Goal: Transaction & Acquisition: Purchase product/service

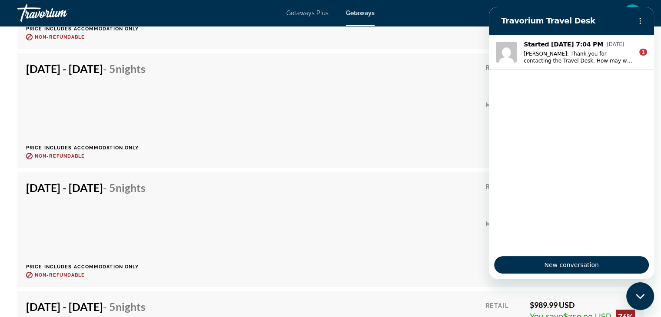
click at [221, 204] on div "Nov 22, 2025 - Nov 27, 2025 - 5 Nights Price includes accommodation only Refund…" at bounding box center [330, 229] width 609 height 97
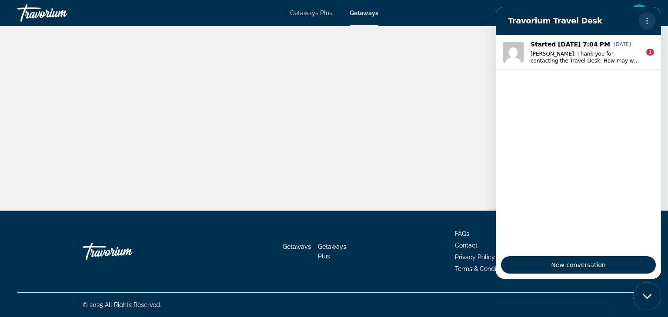
click at [650, 19] on icon "Options menu" at bounding box center [647, 20] width 7 height 7
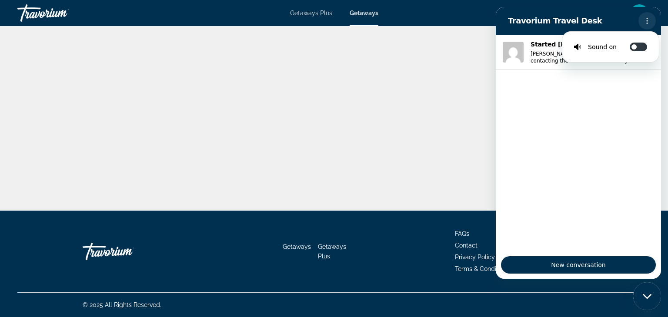
click at [650, 15] on button "Options menu" at bounding box center [646, 20] width 17 height 17
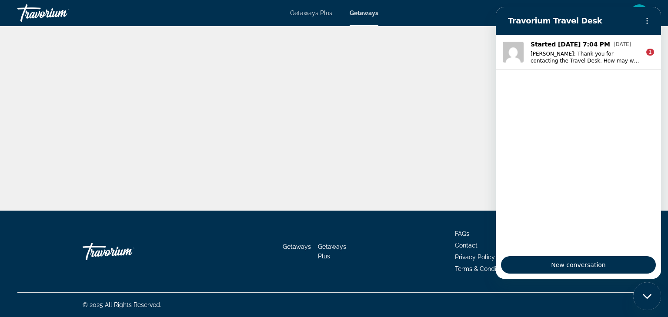
click at [204, 109] on div "Main content" at bounding box center [334, 105] width 668 height 211
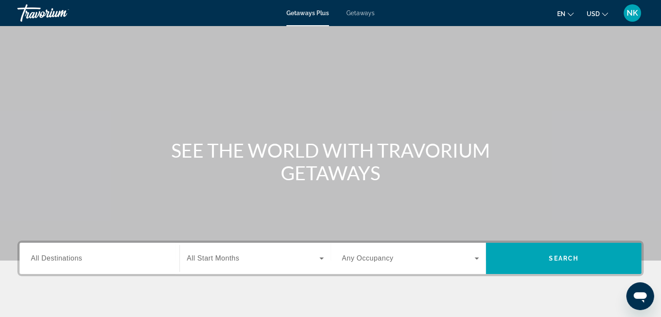
click at [363, 10] on span "Getaways" at bounding box center [361, 13] width 28 height 7
click at [87, 260] on input "Destination All Destinations" at bounding box center [99, 259] width 137 height 10
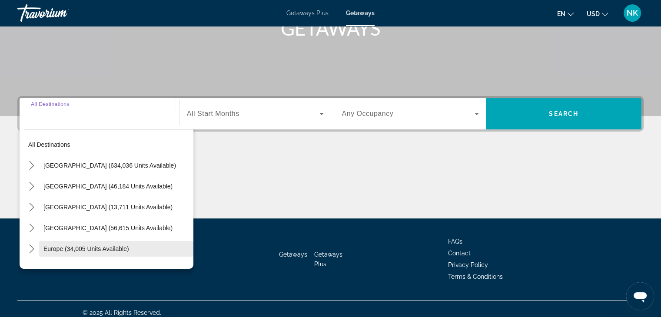
scroll to position [153, 0]
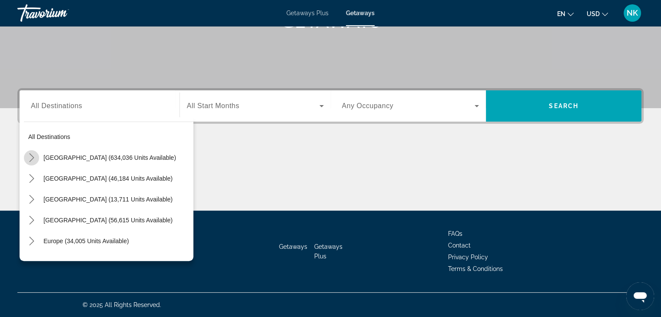
click at [37, 158] on mat-icon "Toggle United States (634,036 units available) submenu" at bounding box center [31, 157] width 15 height 15
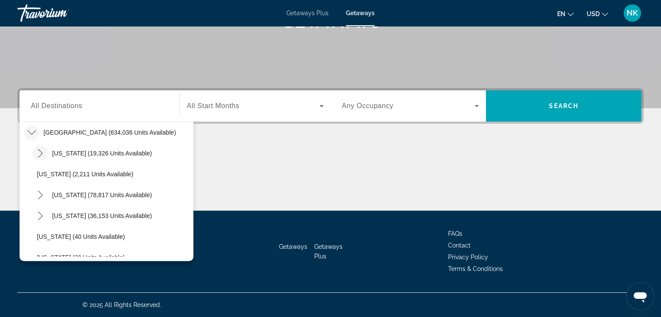
click at [43, 155] on icon "Toggle Arizona (19,326 units available) submenu" at bounding box center [40, 153] width 9 height 9
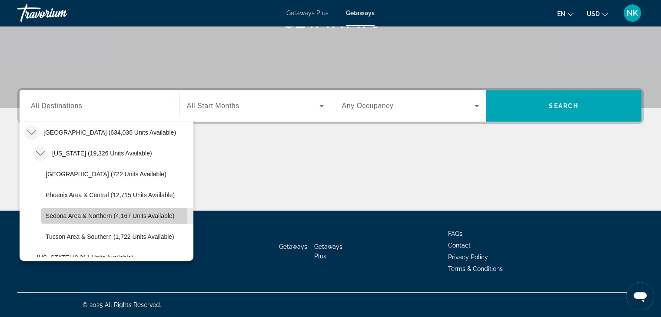
click at [75, 220] on span "Select destination: Sedona Area & Northern (4,167 units available)" at bounding box center [117, 216] width 152 height 21
type input "**********"
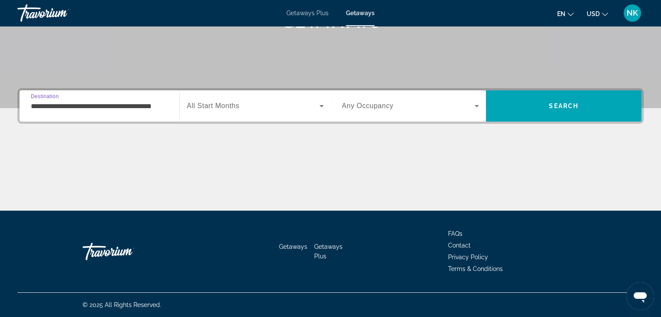
click at [287, 108] on span "Search widget" at bounding box center [253, 106] width 133 height 10
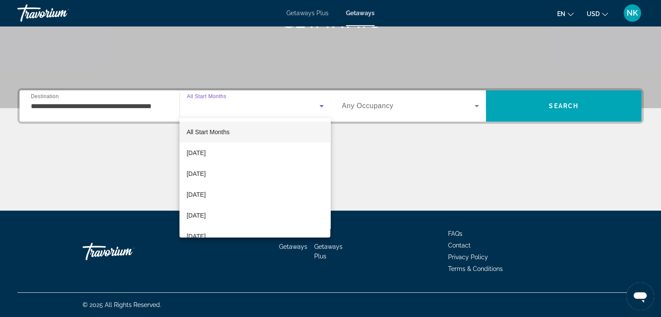
click at [287, 108] on div at bounding box center [330, 158] width 661 height 317
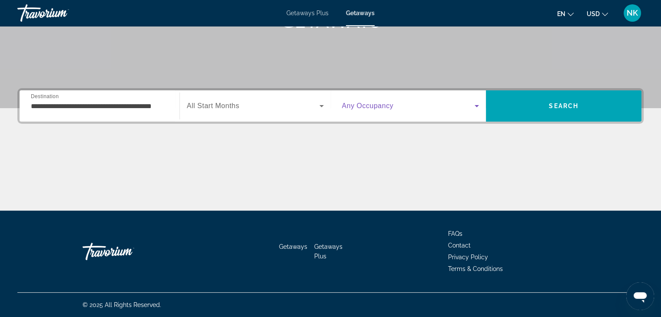
click at [436, 105] on span "Search widget" at bounding box center [408, 106] width 133 height 10
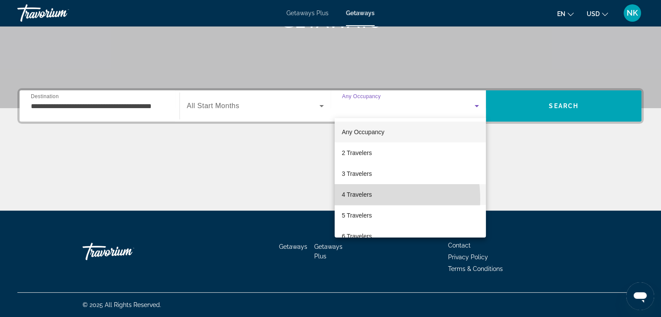
click at [354, 200] on span "4 Travelers" at bounding box center [357, 195] width 30 height 10
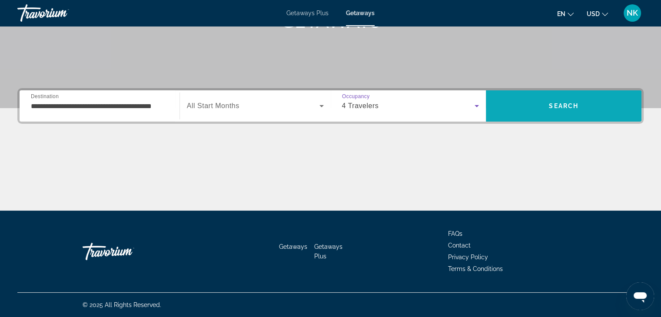
click at [541, 110] on span "Search" at bounding box center [564, 106] width 156 height 21
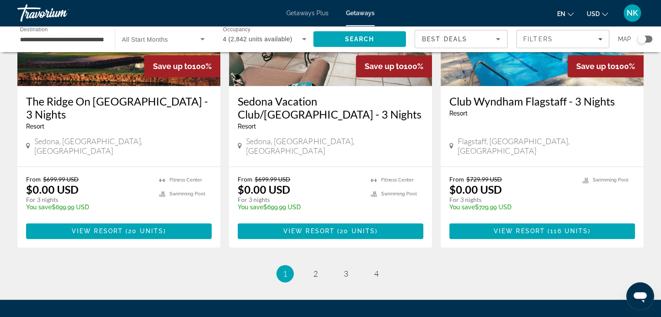
scroll to position [1079, 0]
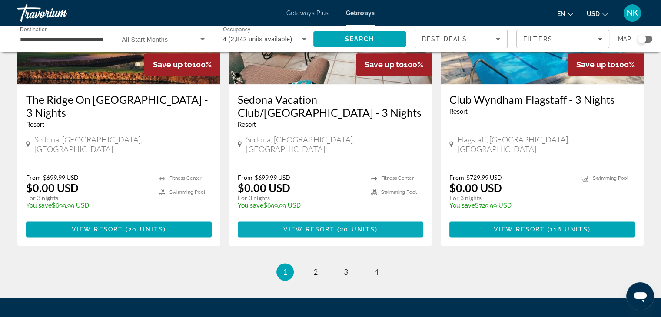
click at [359, 226] on span "20 units" at bounding box center [357, 229] width 35 height 7
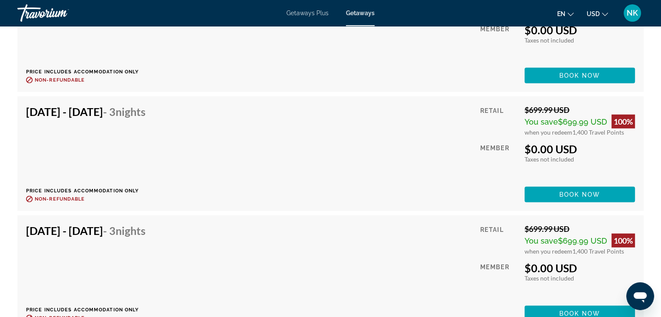
scroll to position [2247, 0]
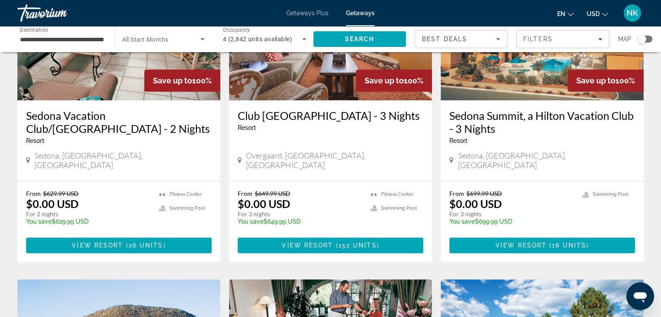
scroll to position [748, 0]
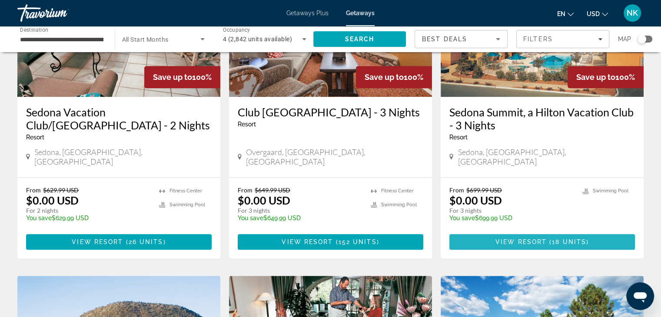
click at [558, 239] on span "18 units" at bounding box center [569, 242] width 34 height 7
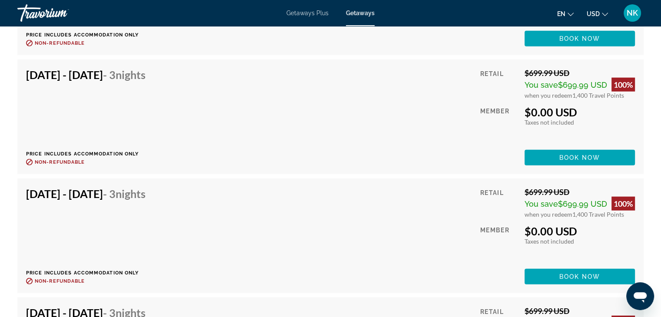
scroll to position [2089, 0]
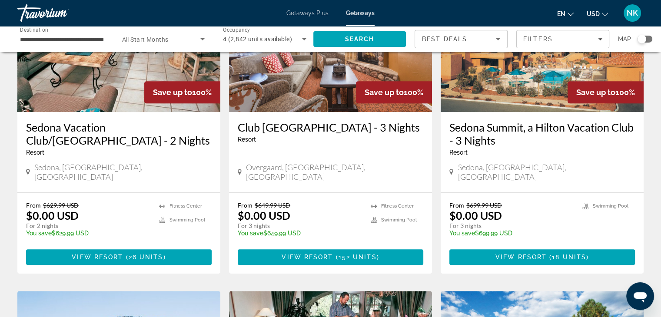
scroll to position [760, 0]
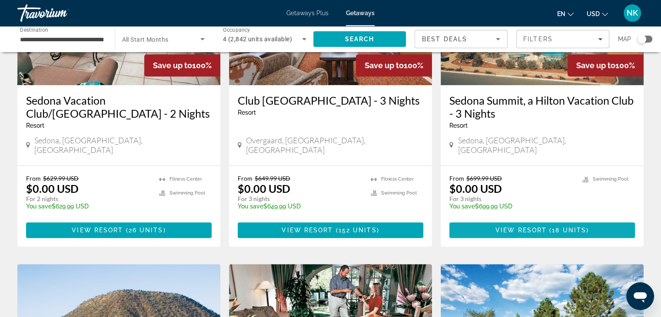
click at [547, 227] on span "( 18 units )" at bounding box center [568, 230] width 42 height 7
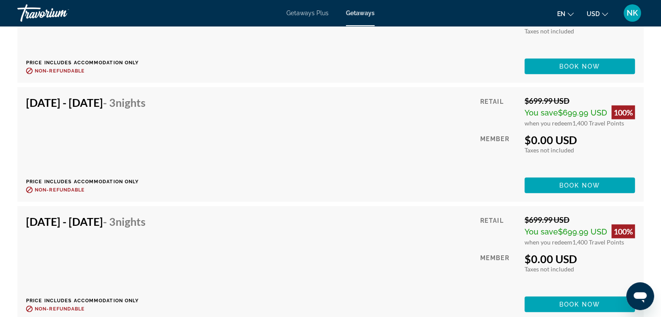
scroll to position [2105, 0]
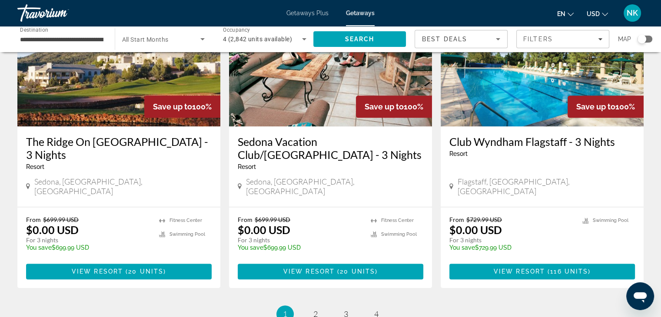
scroll to position [1064, 0]
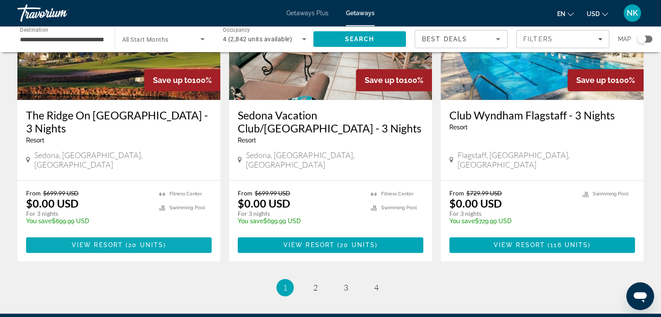
click at [92, 242] on span "View Resort" at bounding box center [97, 245] width 51 height 7
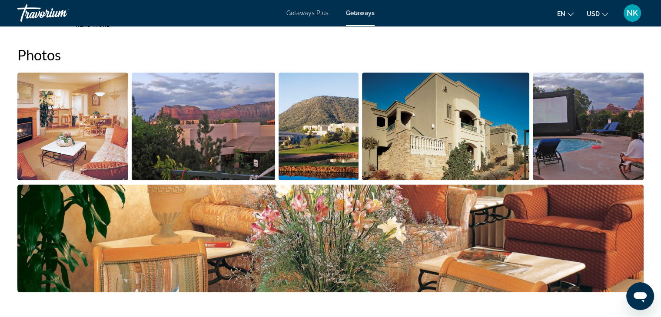
scroll to position [394, 0]
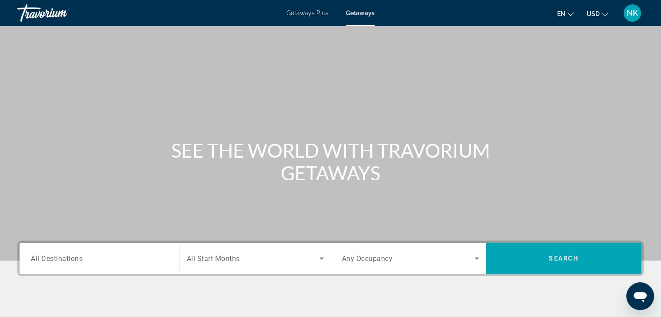
click at [47, 258] on span "All Destinations" at bounding box center [57, 258] width 52 height 8
click at [47, 258] on input "Destination All Destinations" at bounding box center [99, 259] width 137 height 10
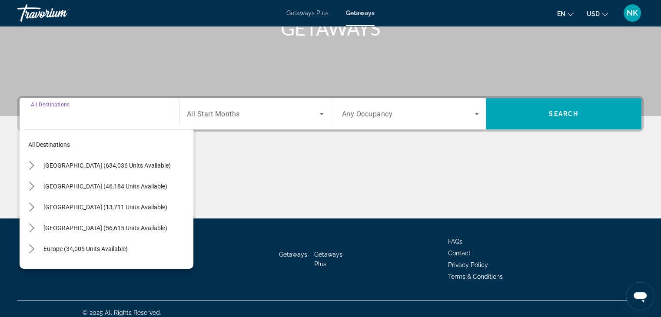
scroll to position [153, 0]
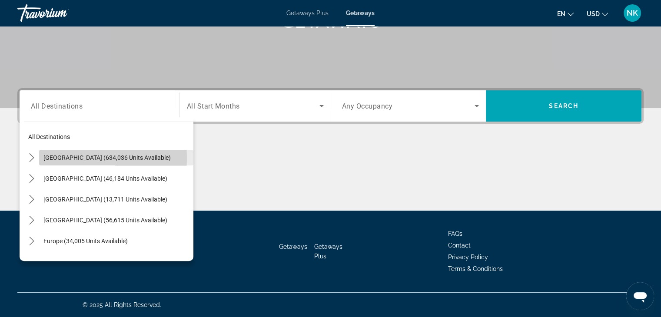
click at [40, 158] on span "Select destination: United States (634,036 units available)" at bounding box center [116, 157] width 154 height 21
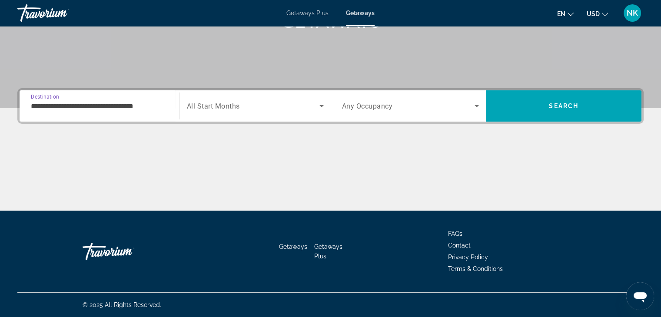
click at [43, 110] on input "**********" at bounding box center [99, 106] width 137 height 10
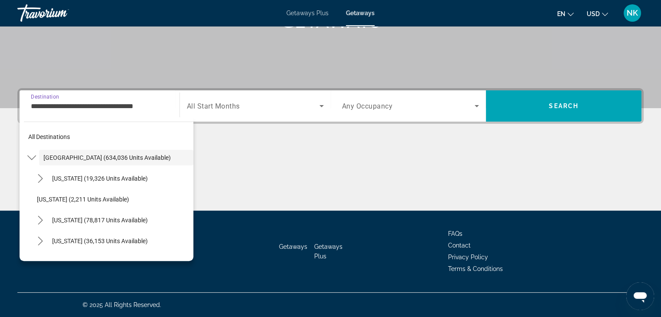
scroll to position [151, 0]
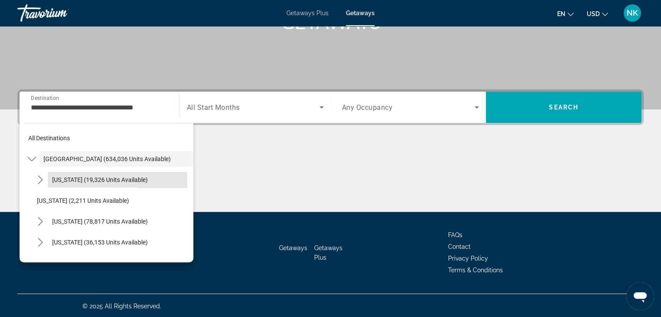
click at [53, 180] on span "[US_STATE] (19,326 units available)" at bounding box center [100, 180] width 96 height 7
type input "**********"
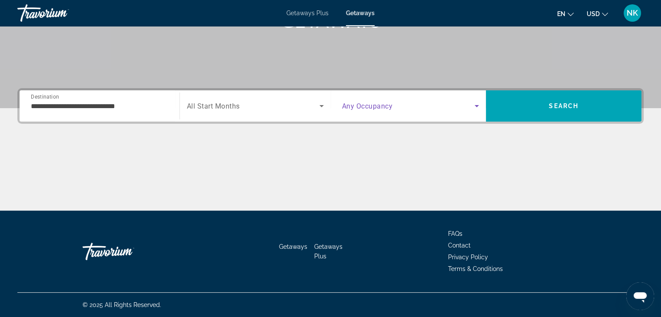
click at [397, 110] on span "Search widget" at bounding box center [408, 106] width 133 height 10
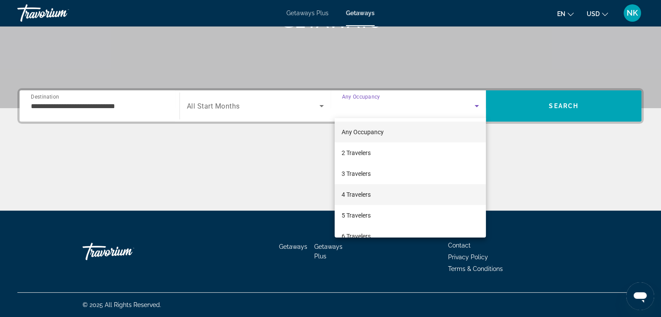
click at [381, 192] on mat-option "4 Travelers" at bounding box center [410, 194] width 151 height 21
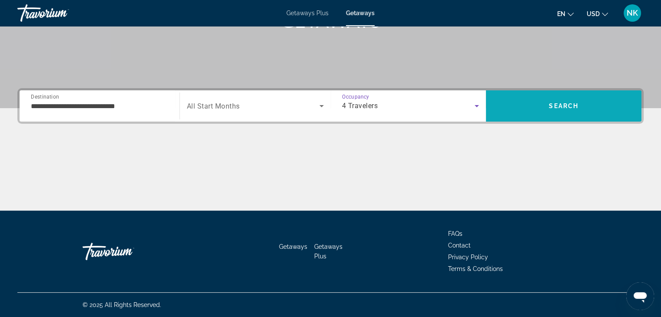
click at [557, 109] on span "Search" at bounding box center [564, 106] width 30 height 7
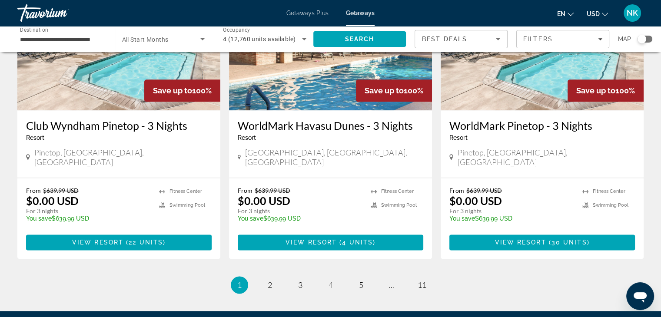
scroll to position [1065, 0]
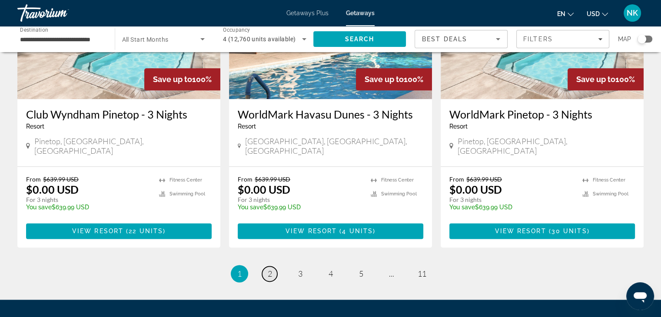
click at [270, 269] on span "2" at bounding box center [270, 274] width 4 height 10
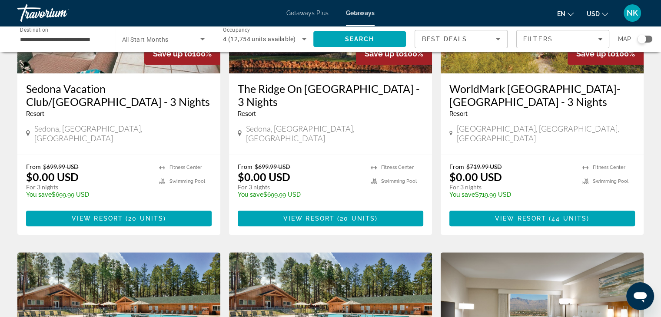
scroll to position [468, 0]
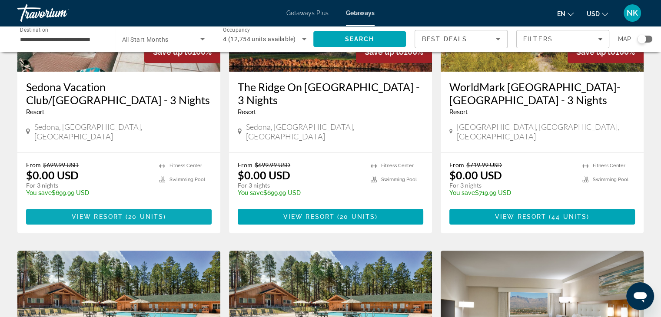
click at [148, 214] on span "20 units" at bounding box center [145, 217] width 35 height 7
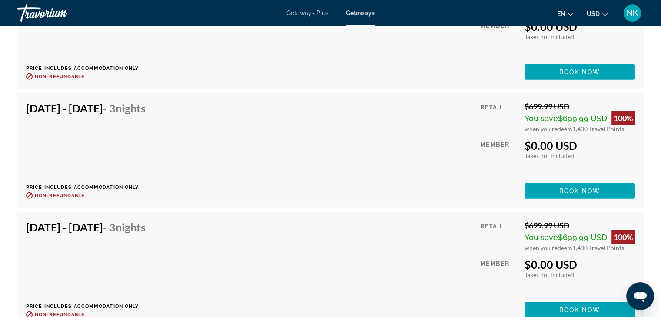
scroll to position [2310, 0]
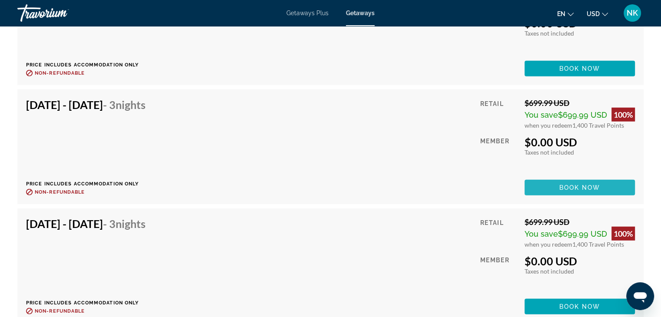
click at [565, 187] on span "Book now" at bounding box center [580, 187] width 41 height 7
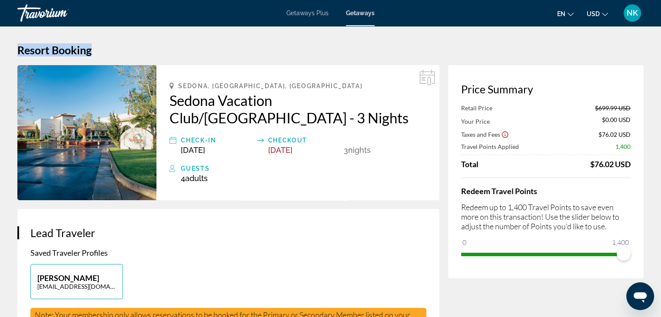
drag, startPoint x: 661, startPoint y: 20, endPoint x: 660, endPoint y: 35, distance: 14.4
click at [660, 35] on div "Skip to main content Getaways Plus Getaways en English Español Français Italian…" at bounding box center [330, 158] width 661 height 317
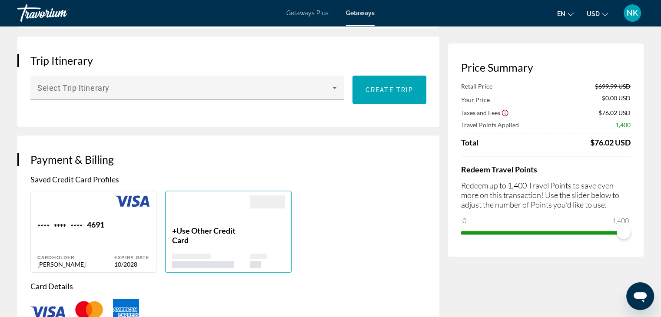
scroll to position [514, 0]
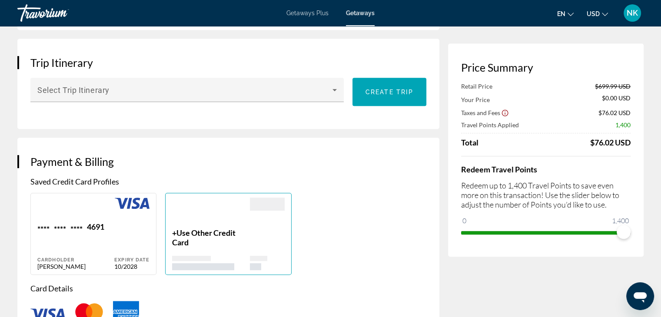
click at [90, 242] on div "**** **** **** 4691 Cardholder [PERSON_NAME]" at bounding box center [75, 246] width 77 height 48
type input "*******"
type input "*****"
type input "**********"
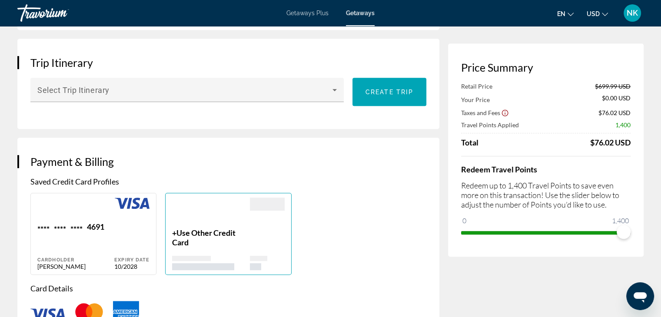
type input "*********"
type input "*****"
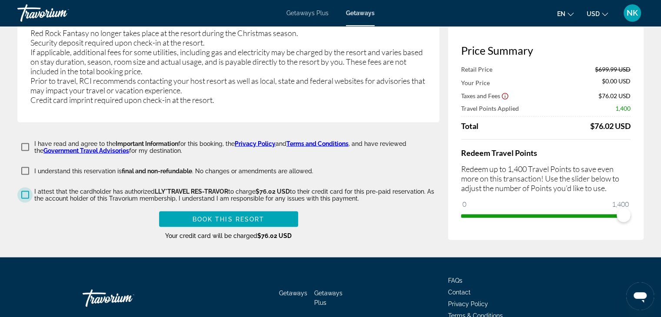
scroll to position [1548, 0]
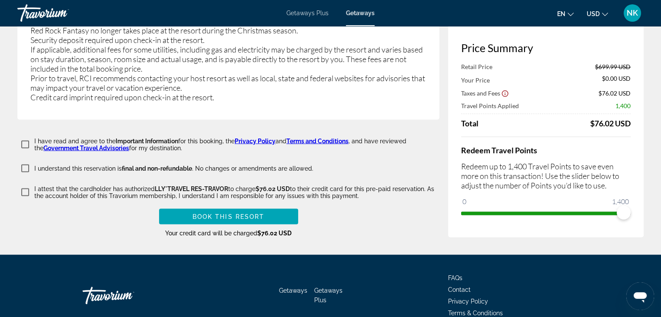
drag, startPoint x: 661, startPoint y: 265, endPoint x: 663, endPoint y: 269, distance: 4.5
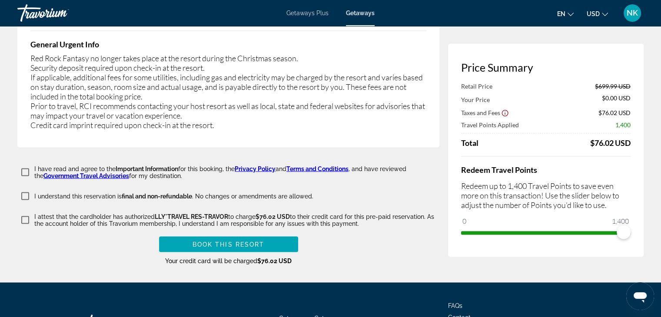
scroll to position [1531, 0]
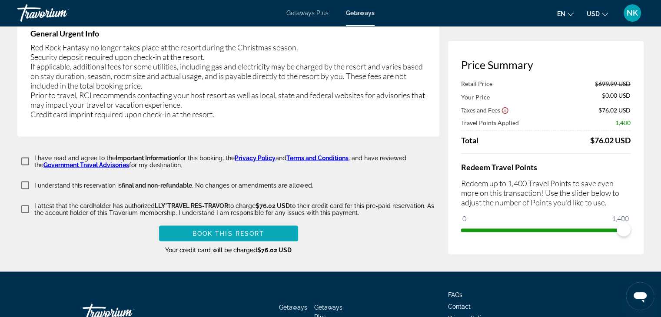
click at [219, 230] on span "Book this Resort" at bounding box center [229, 233] width 72 height 7
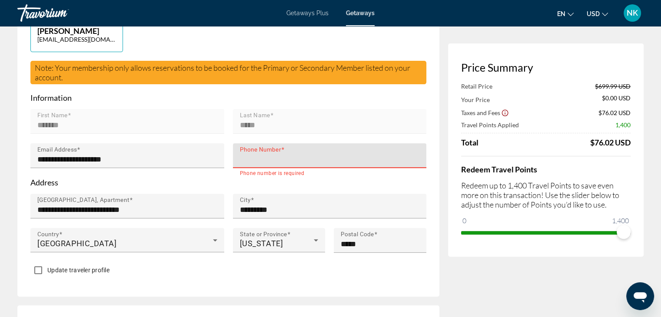
click at [321, 155] on input "Phone Number" at bounding box center [332, 159] width 185 height 10
type input "**********"
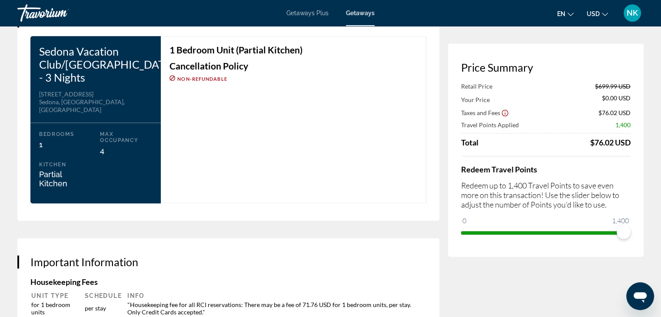
scroll to position [1115, 0]
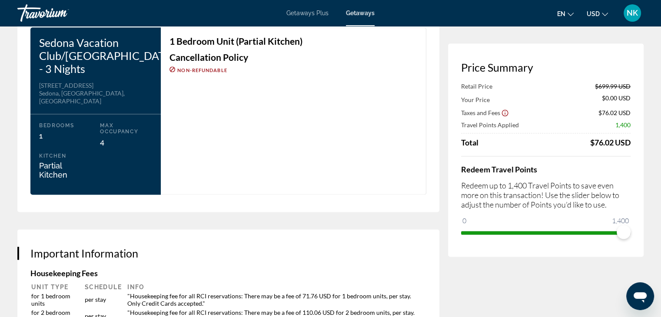
drag, startPoint x: 660, startPoint y: 225, endPoint x: 659, endPoint y: 246, distance: 21.3
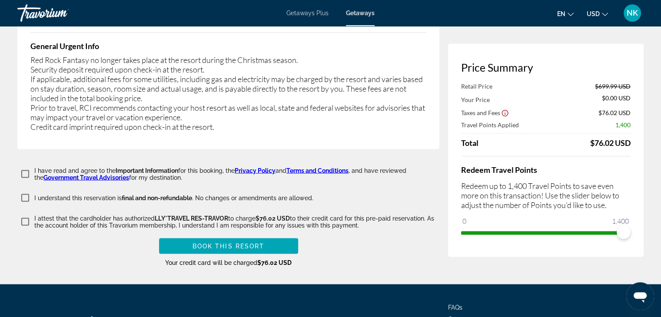
scroll to position [1529, 0]
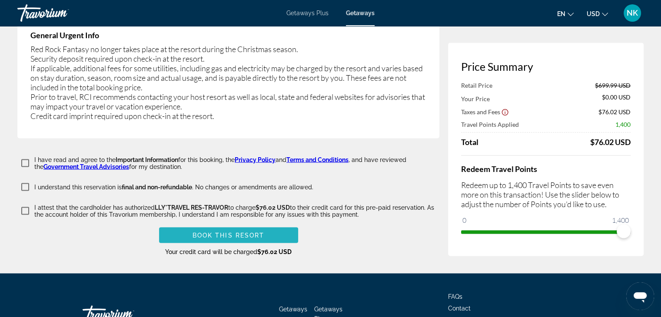
click at [257, 232] on span "Book this Resort" at bounding box center [229, 235] width 72 height 7
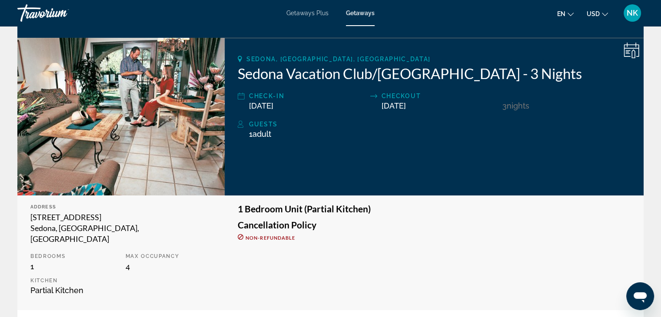
scroll to position [100, 0]
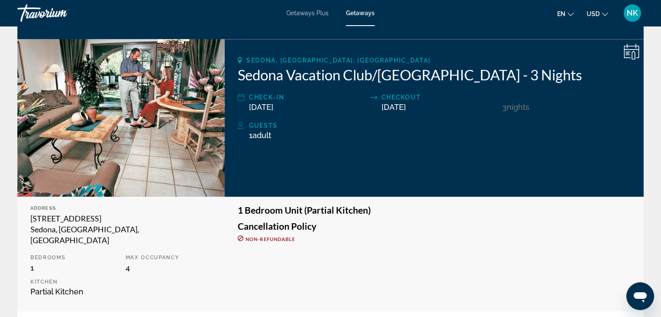
click at [263, 113] on div "[GEOGRAPHIC_DATA], [GEOGRAPHIC_DATA], [GEOGRAPHIC_DATA] Sedona Vacation Club/[G…" at bounding box center [434, 118] width 419 height 158
click at [264, 131] on span "Adult" at bounding box center [262, 135] width 19 height 9
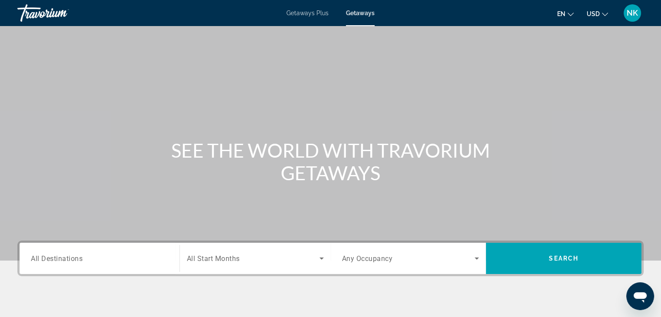
click at [43, 260] on span "All Destinations" at bounding box center [57, 258] width 52 height 8
click at [43, 260] on input "Destination All Destinations" at bounding box center [99, 259] width 137 height 10
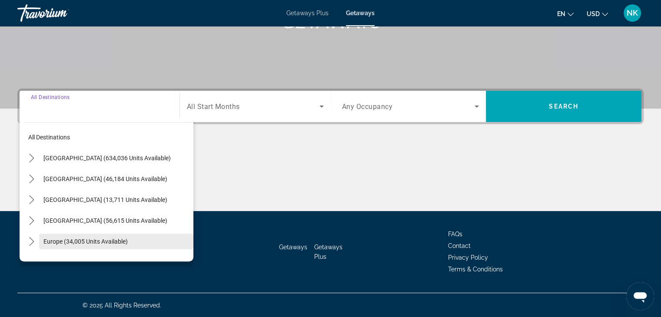
scroll to position [153, 0]
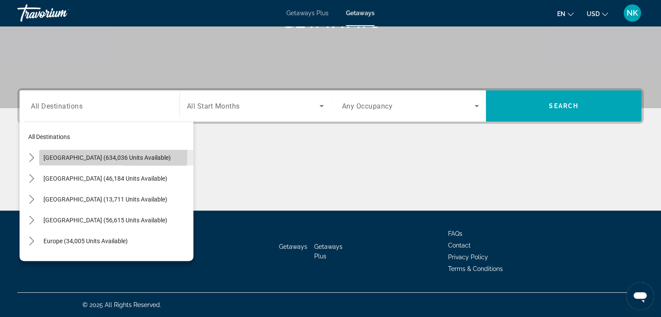
click at [45, 154] on span "[GEOGRAPHIC_DATA] (634,036 units available)" at bounding box center [106, 157] width 127 height 7
type input "**********"
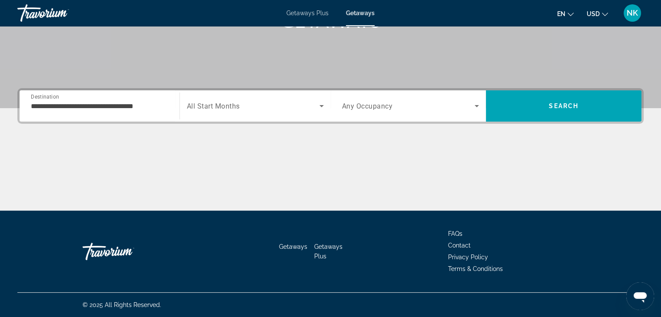
click at [35, 99] on span "Destination" at bounding box center [45, 96] width 28 height 6
click at [35, 101] on input "**********" at bounding box center [99, 106] width 137 height 10
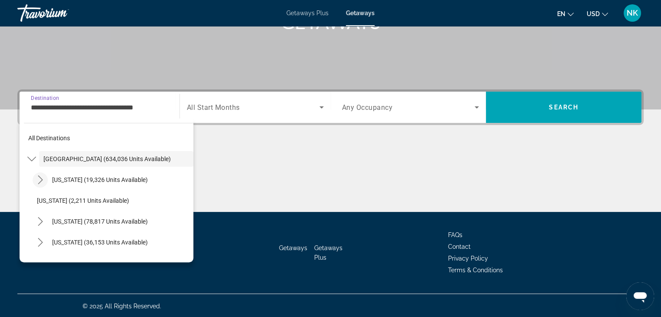
click at [45, 177] on mat-icon "Toggle Arizona (19,326 units available) submenu" at bounding box center [40, 180] width 15 height 15
click at [426, 126] on div "**********" at bounding box center [330, 151] width 661 height 123
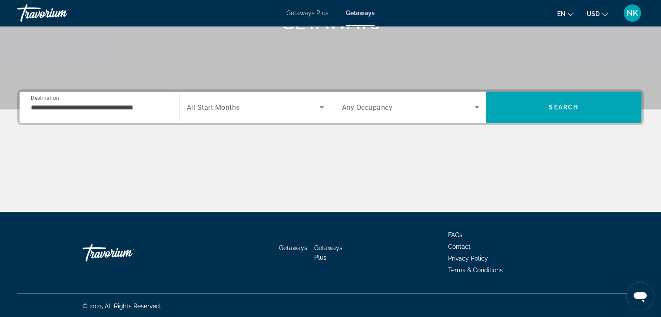
click at [410, 116] on div "Search widget" at bounding box center [410, 107] width 137 height 24
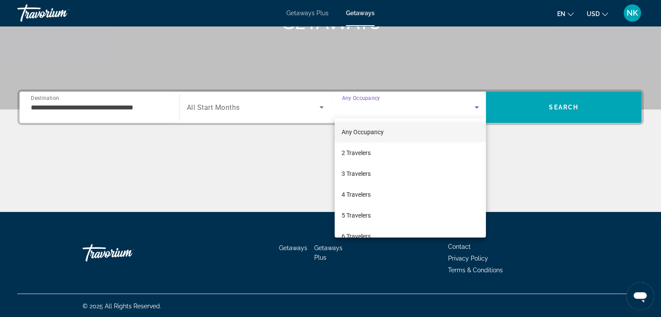
scroll to position [153, 0]
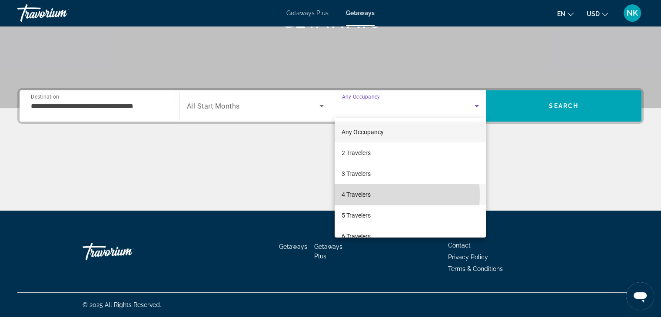
click at [367, 195] on span "4 Travelers" at bounding box center [356, 195] width 29 height 10
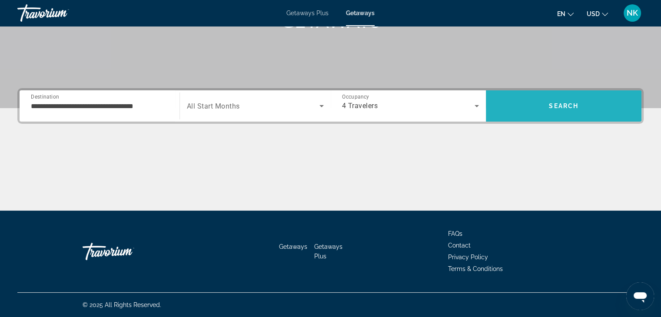
click at [576, 101] on span "Search" at bounding box center [564, 106] width 156 height 21
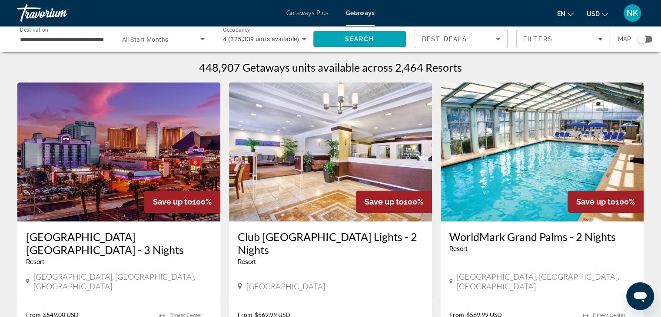
click at [61, 29] on div "**********" at bounding box center [61, 39] width 83 height 25
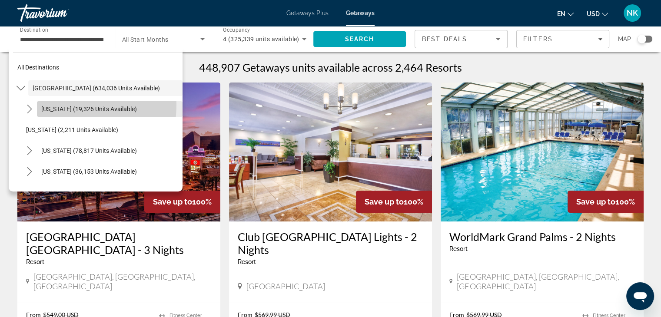
click at [66, 105] on span "Select destination: Arizona (19,326 units available)" at bounding box center [110, 109] width 146 height 21
type input "**********"
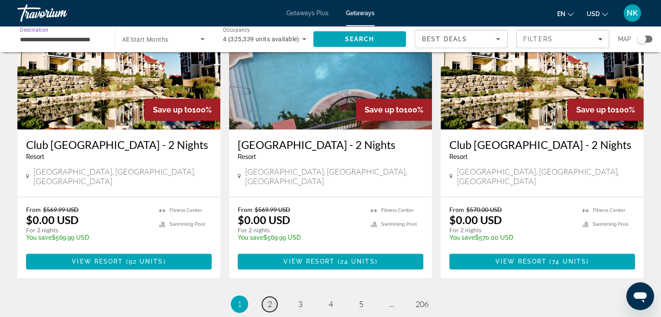
click at [266, 297] on link "page 2" at bounding box center [269, 304] width 15 height 15
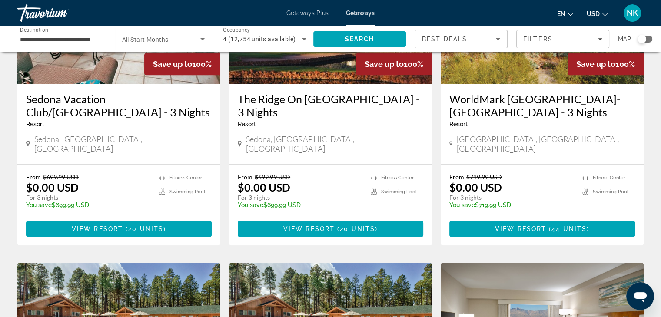
scroll to position [478, 0]
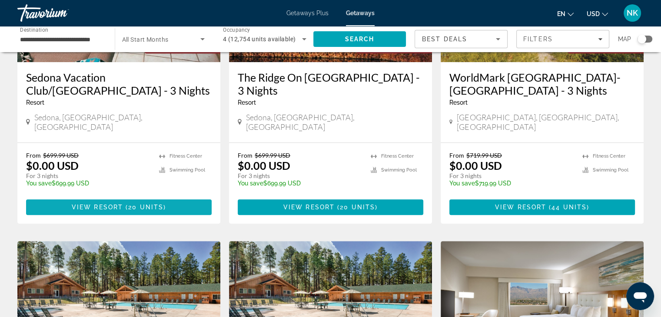
click at [139, 204] on span "20 units" at bounding box center [145, 207] width 35 height 7
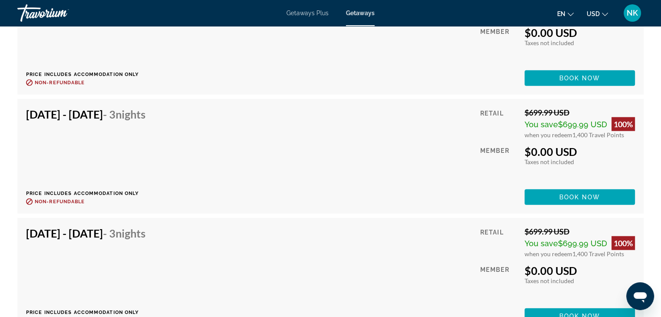
scroll to position [2178, 0]
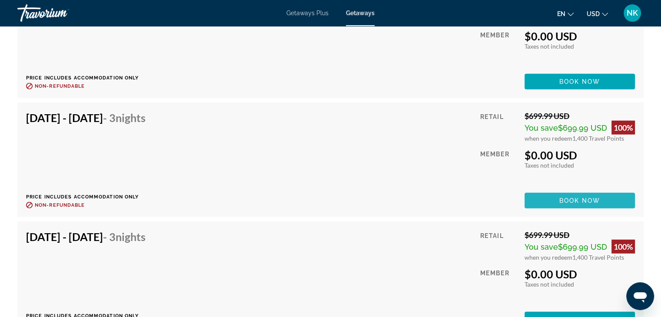
click at [590, 197] on span "Book now" at bounding box center [580, 200] width 41 height 7
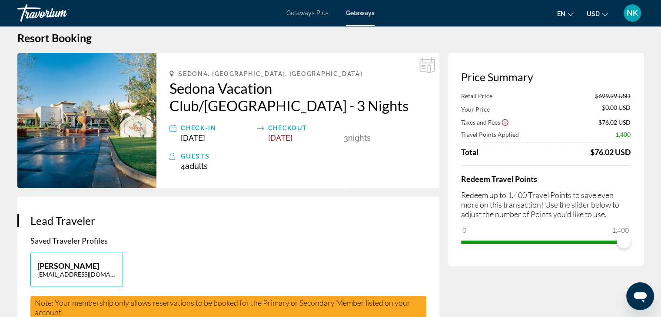
scroll to position [14, 0]
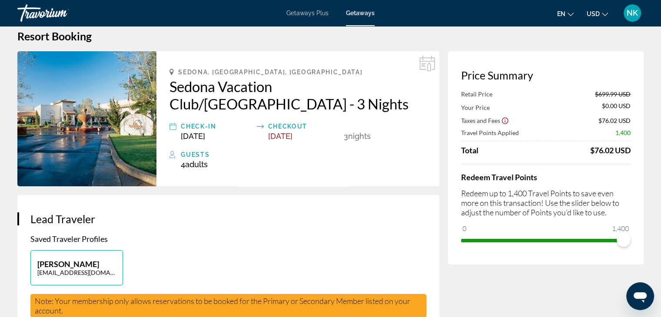
click at [634, 295] on icon "Open messaging window" at bounding box center [640, 298] width 13 height 10
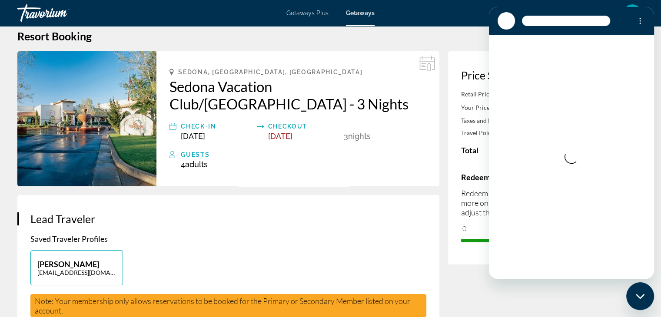
scroll to position [0, 0]
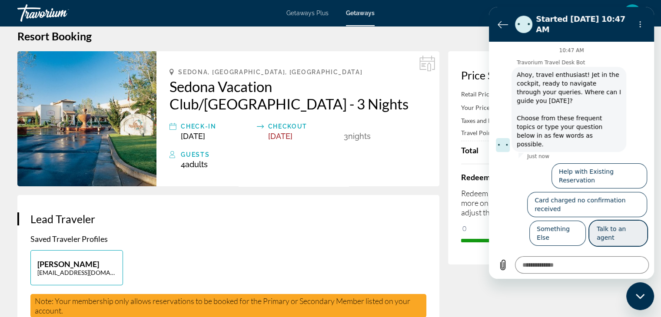
click at [625, 221] on button "Talk to an agent" at bounding box center [619, 233] width 58 height 25
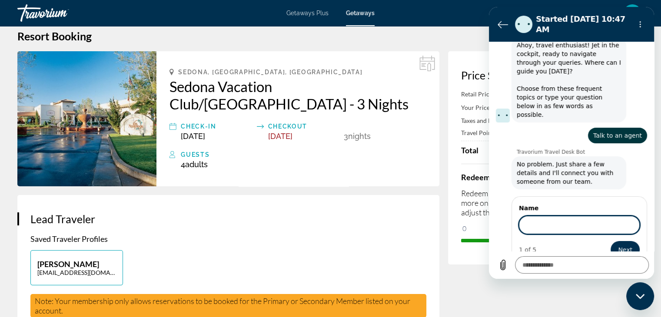
scroll to position [29, 0]
type textarea "*"
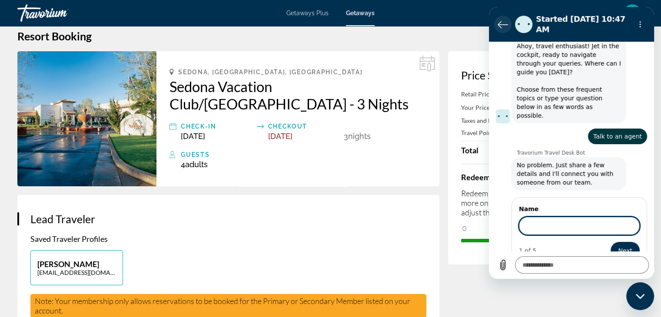
click at [501, 20] on icon "Back to the conversation list" at bounding box center [503, 24] width 10 height 10
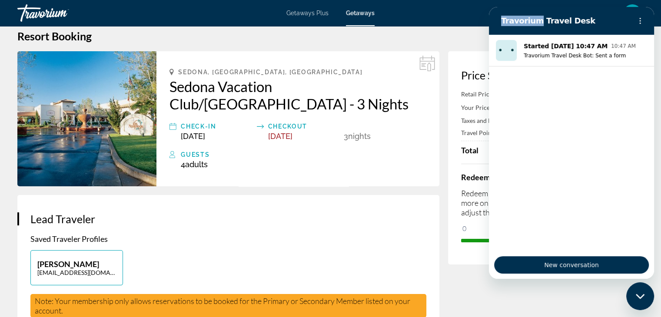
click at [502, 20] on h2 "Travorium Travel Desk" at bounding box center [564, 21] width 127 height 10
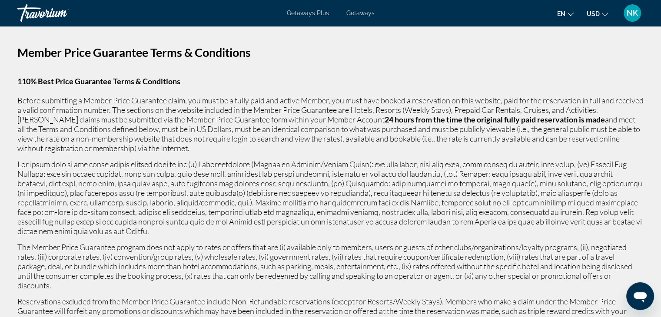
click at [632, 10] on span "NK" at bounding box center [632, 13] width 11 height 9
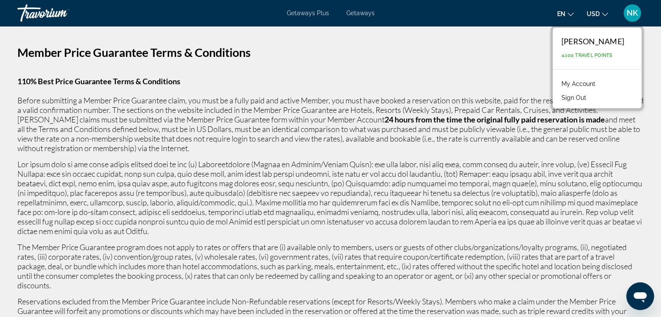
click at [592, 79] on link "My Account" at bounding box center [579, 83] width 43 height 11
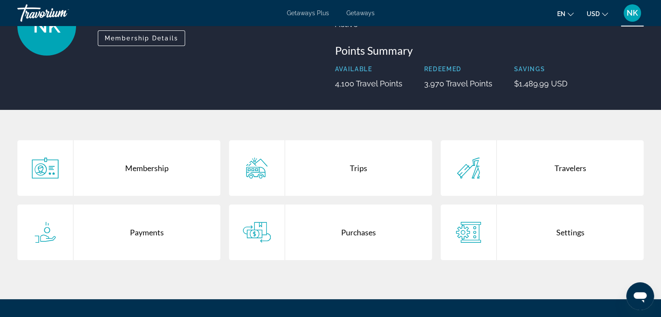
scroll to position [83, 0]
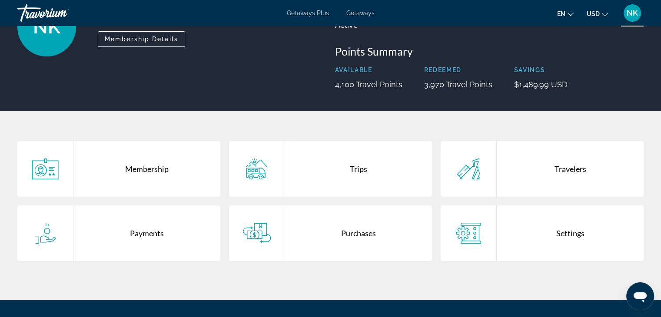
click at [150, 234] on div "Payments" at bounding box center [146, 234] width 147 height 56
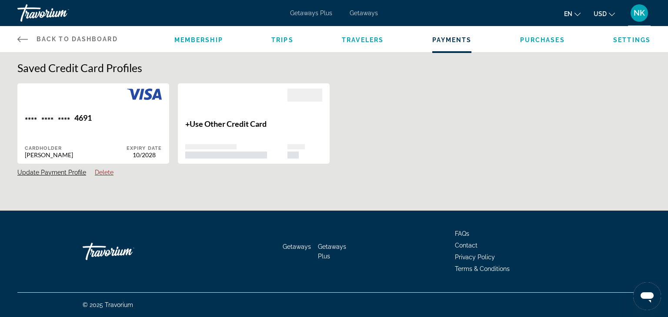
click at [204, 40] on span "Membership" at bounding box center [198, 40] width 49 height 7
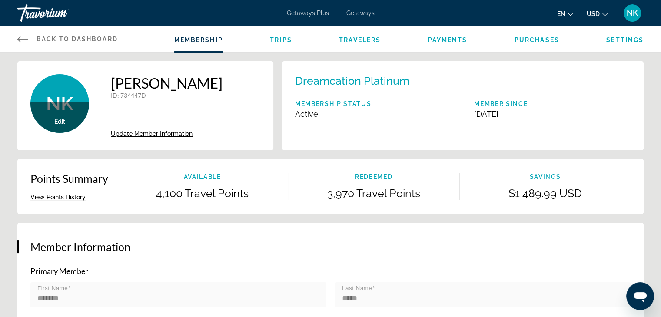
click at [542, 38] on span "Purchases" at bounding box center [537, 40] width 45 height 7
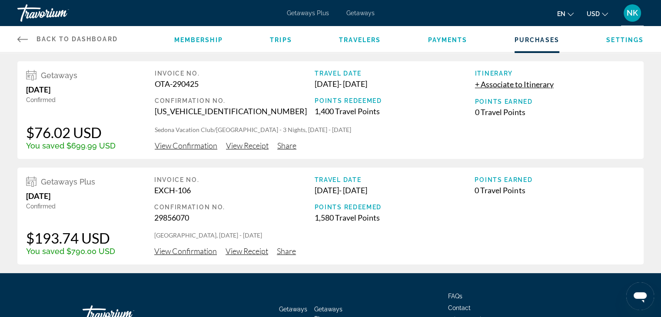
click at [198, 42] on span "Membership" at bounding box center [198, 40] width 49 height 7
